Goal: Information Seeking & Learning: Learn about a topic

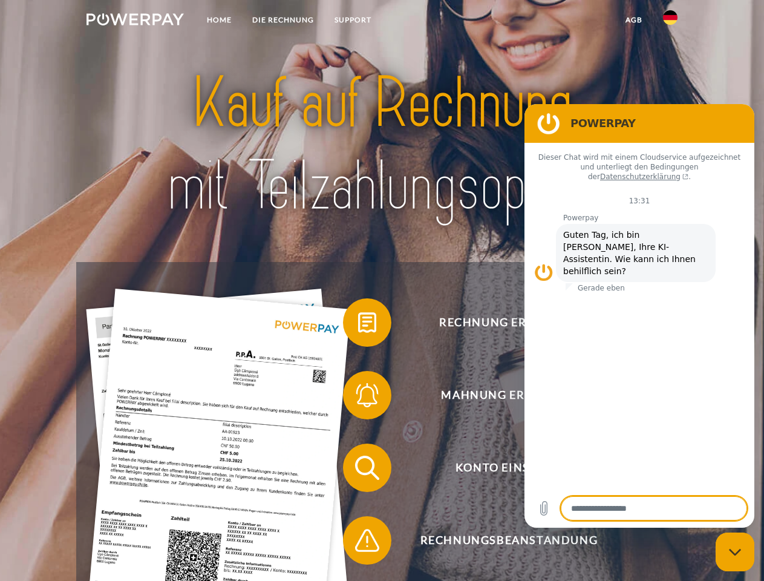
click at [135, 21] on img at bounding box center [135, 19] width 97 height 12
click at [671, 21] on img at bounding box center [670, 17] width 15 height 15
click at [634, 20] on link "agb" at bounding box center [635, 20] width 38 height 22
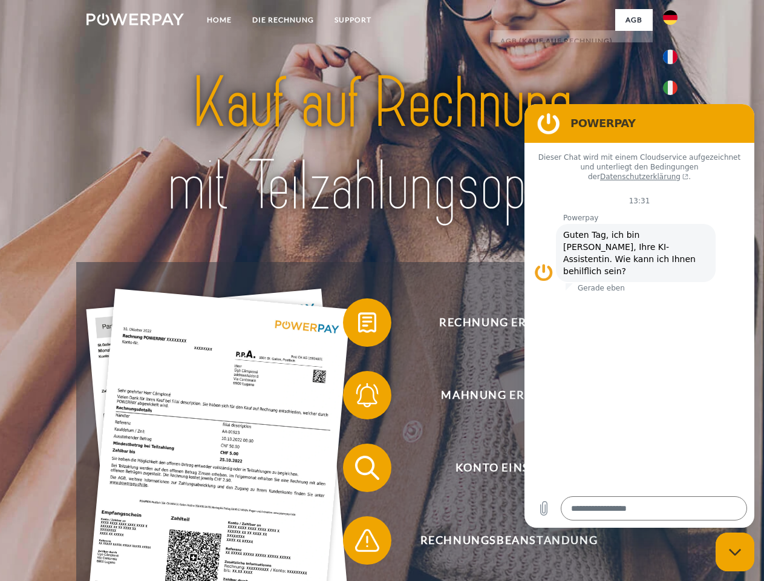
click at [358, 325] on span at bounding box center [349, 322] width 61 height 61
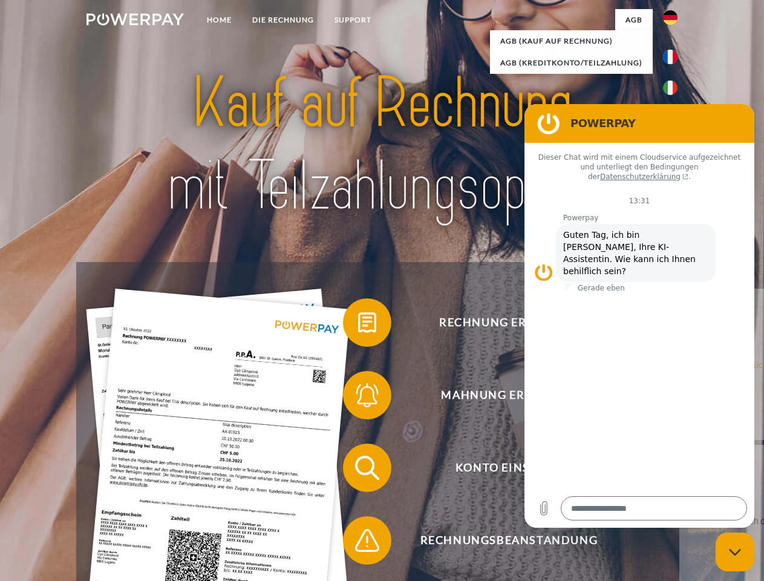
click at [358, 398] on div "Rechnung erhalten? Mahnung erhalten? Konto einsehen" at bounding box center [381, 504] width 611 height 484
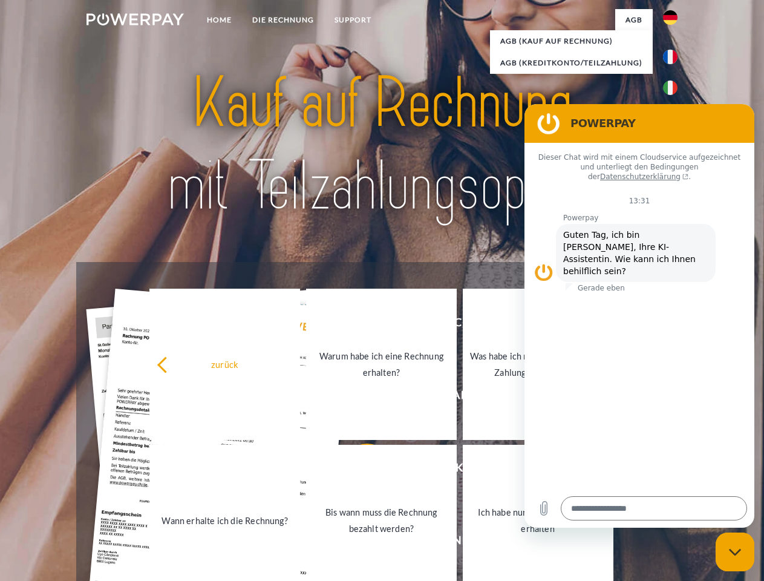
click at [358, 470] on link "Bis wann muss die Rechnung bezahlt werden?" at bounding box center [381, 520] width 151 height 151
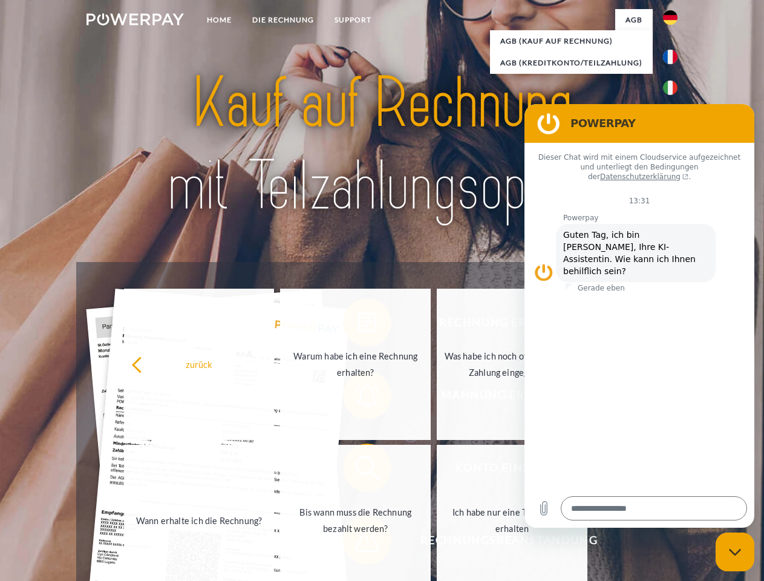
click at [358, 543] on span at bounding box center [349, 540] width 61 height 61
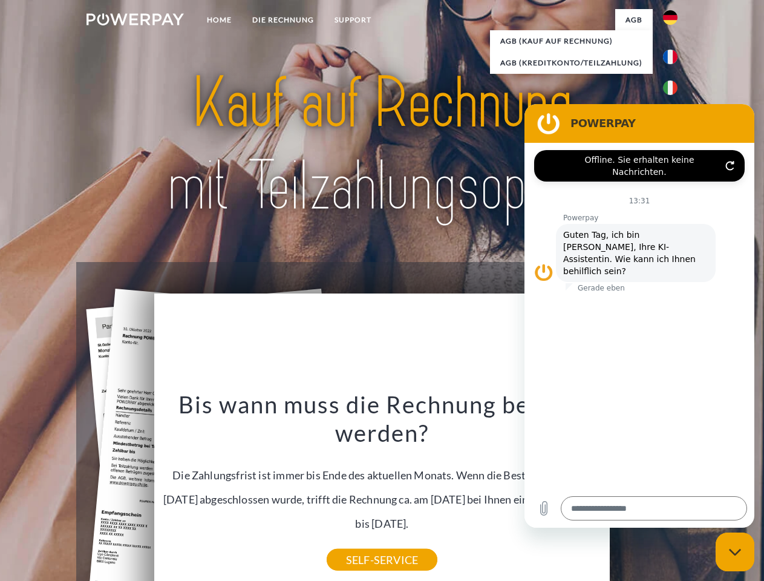
click at [735, 552] on icon "Messaging-Fenster schließen" at bounding box center [735, 552] width 13 height 8
type textarea "*"
